Goal: Transaction & Acquisition: Purchase product/service

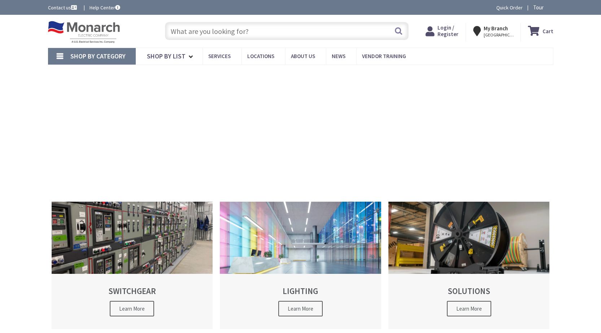
click at [289, 27] on input "text" at bounding box center [287, 31] width 244 height 18
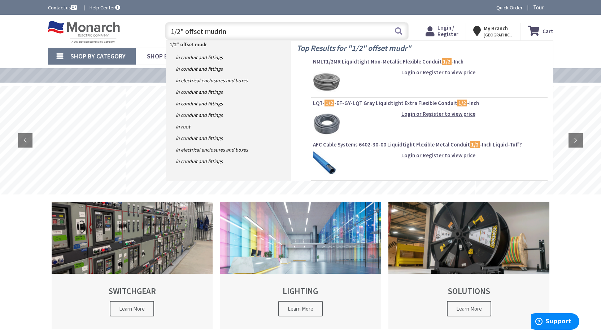
type input "1/2" offset mudring"
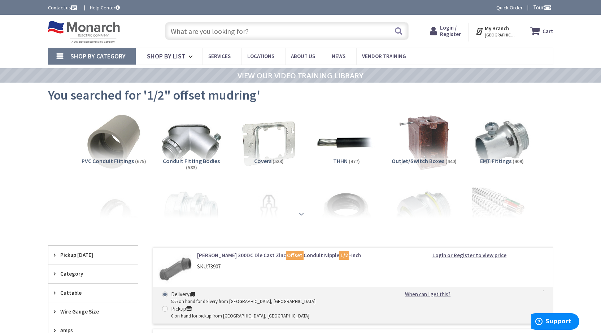
click at [304, 213] on strong at bounding box center [301, 214] width 9 height 8
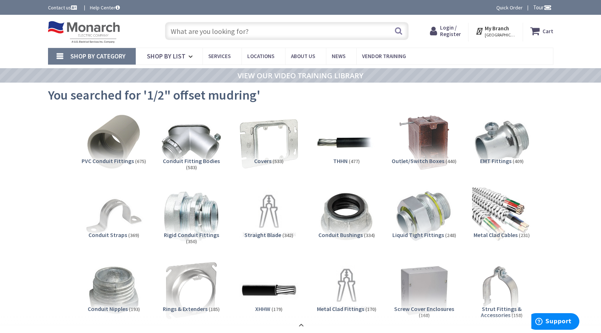
click at [263, 142] on img at bounding box center [268, 142] width 65 height 65
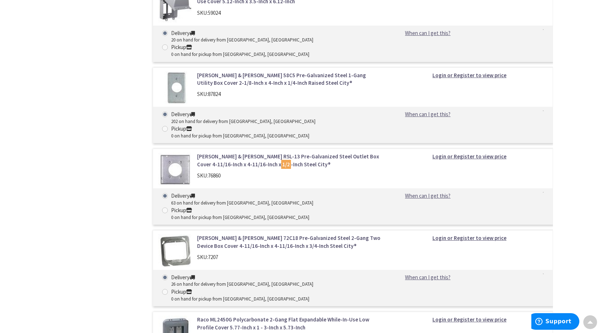
scroll to position [12685, 0]
